Goal: Task Accomplishment & Management: Manage account settings

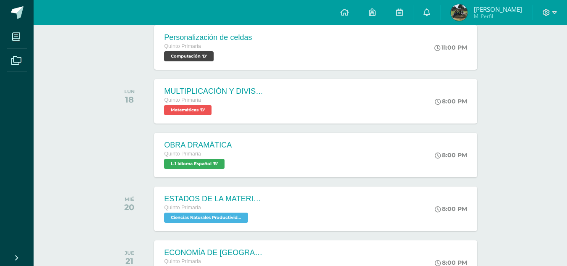
scroll to position [356, 0]
click at [546, 11] on icon at bounding box center [547, 13] width 8 height 8
click at [524, 57] on span "Cerrar sesión" at bounding box center [529, 57] width 38 height 8
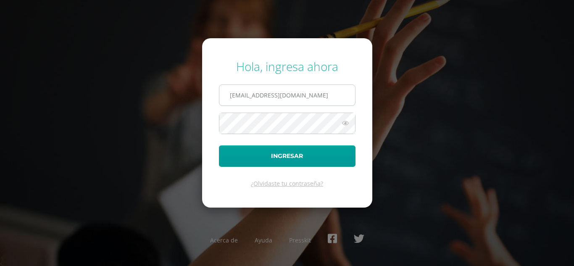
click at [309, 103] on input "2021088@laestrella.edu.gt" at bounding box center [287, 95] width 136 height 21
type input "2021250@laestrella.edu.gt"
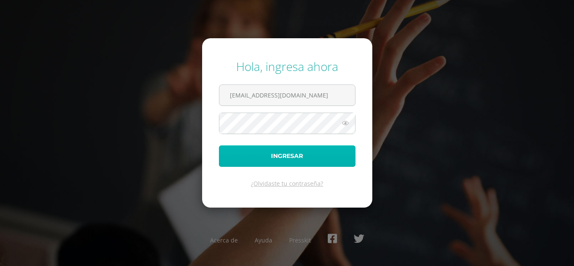
click at [323, 147] on button "Ingresar" at bounding box center [287, 155] width 137 height 21
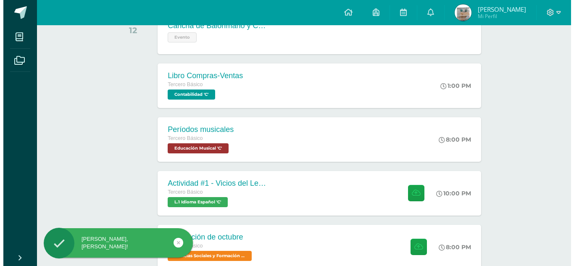
scroll to position [157, 0]
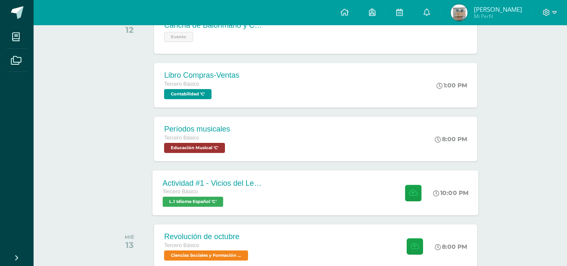
click at [289, 189] on div "Actividad #1 - Vicios del LenguaJe Tercero Básico L.1 Idioma Español 'C' 10:00 …" at bounding box center [316, 192] width 326 height 45
